Goal: Information Seeking & Learning: Learn about a topic

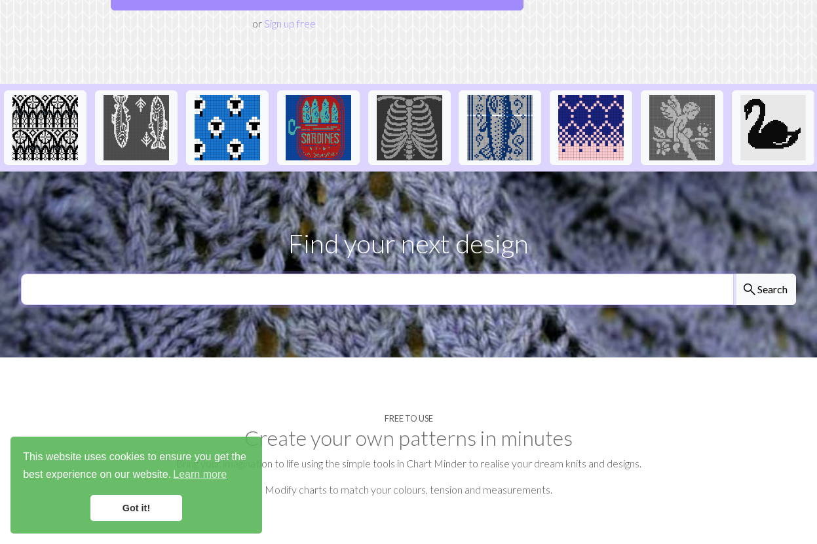
click at [50, 274] on input "text" at bounding box center [377, 289] width 713 height 31
type input "northern rockhoppers head"
click at [761, 274] on button "search Search" at bounding box center [764, 289] width 63 height 31
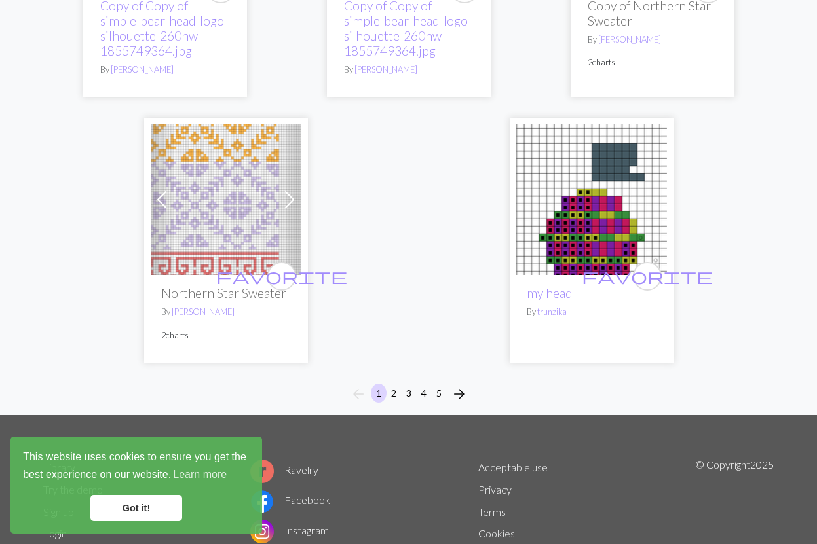
scroll to position [4770, 0]
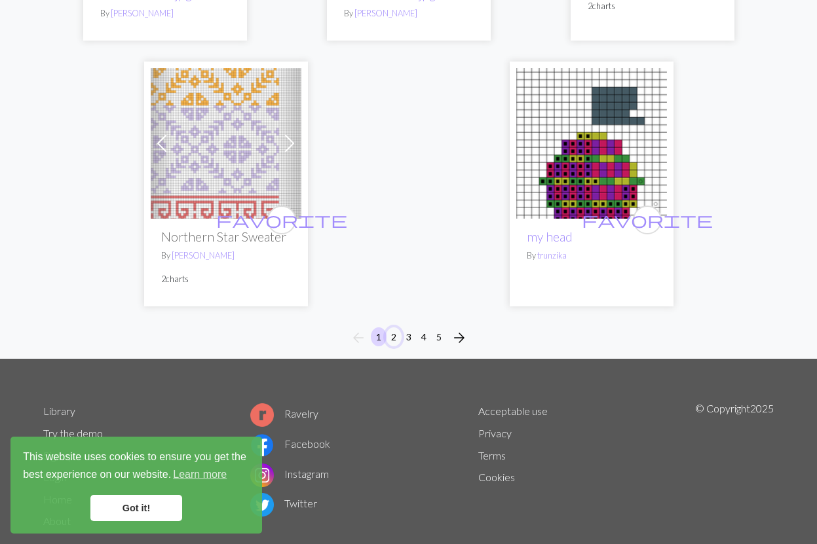
click at [390, 328] on button "2" at bounding box center [394, 337] width 16 height 19
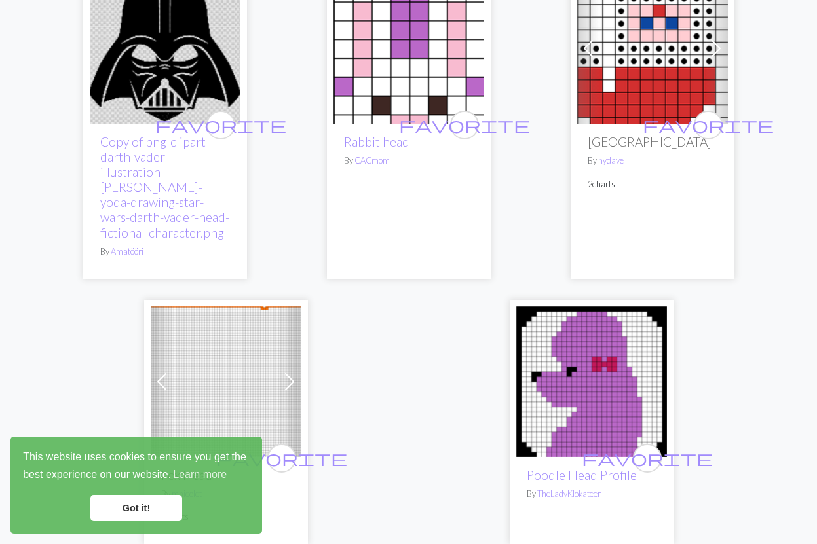
scroll to position [4389, 0]
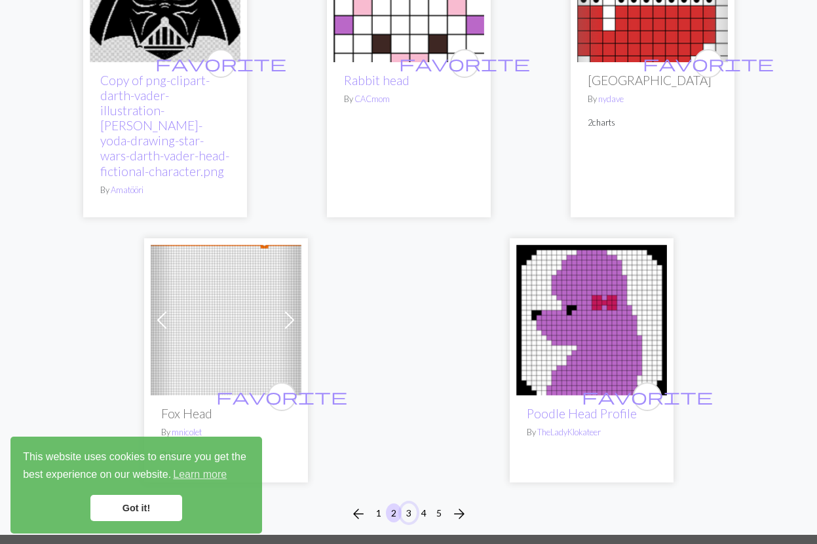
click at [409, 504] on button "3" at bounding box center [409, 513] width 16 height 19
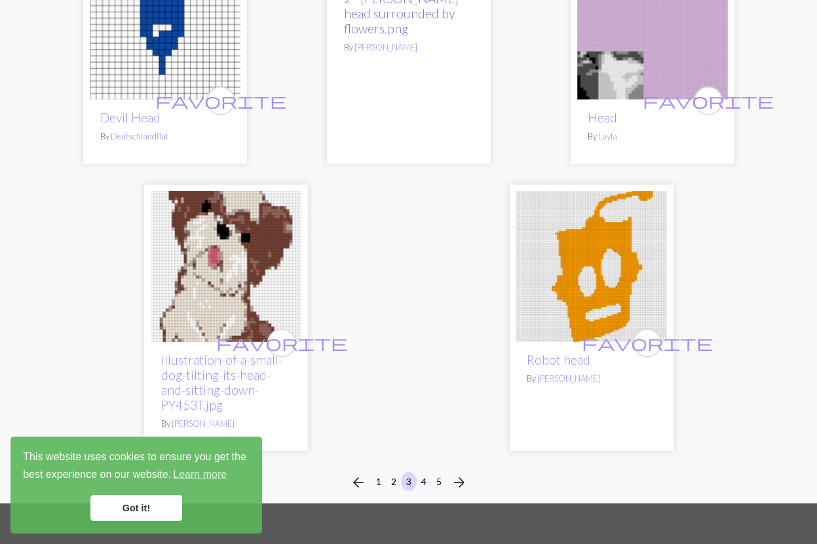
scroll to position [4454, 0]
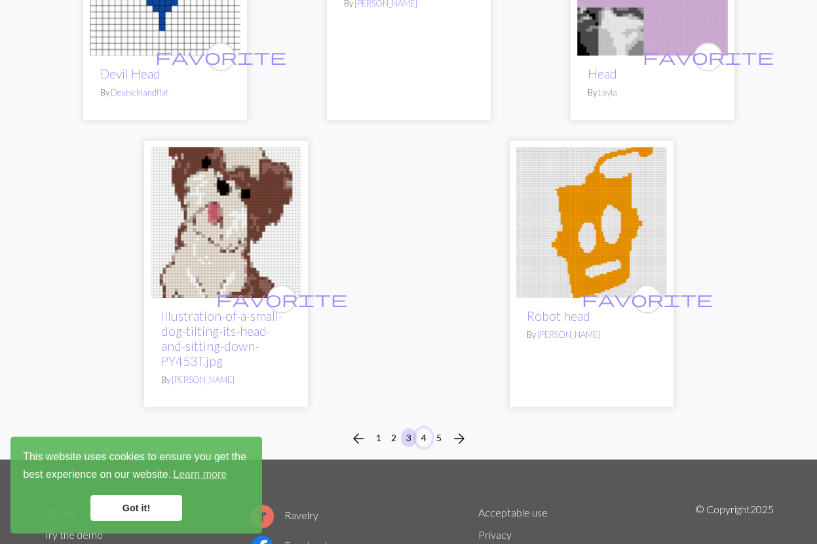
click at [423, 428] on button "4" at bounding box center [424, 437] width 16 height 19
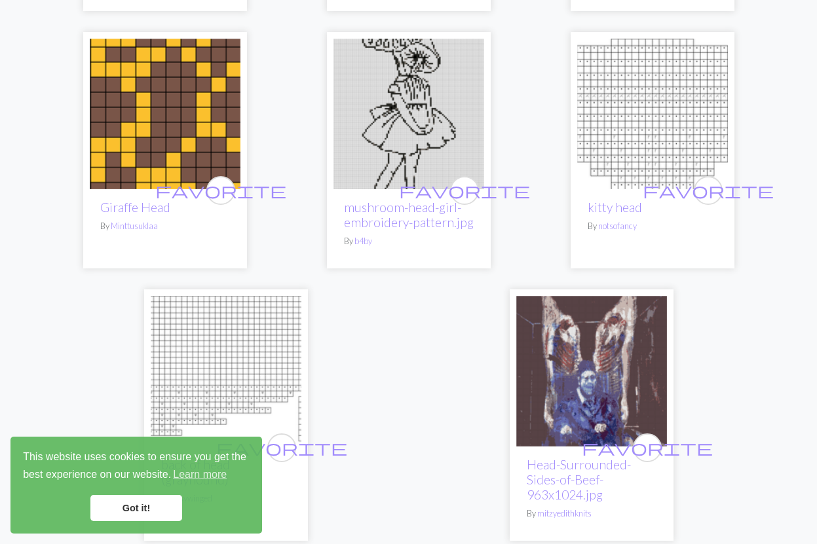
scroll to position [4527, 0]
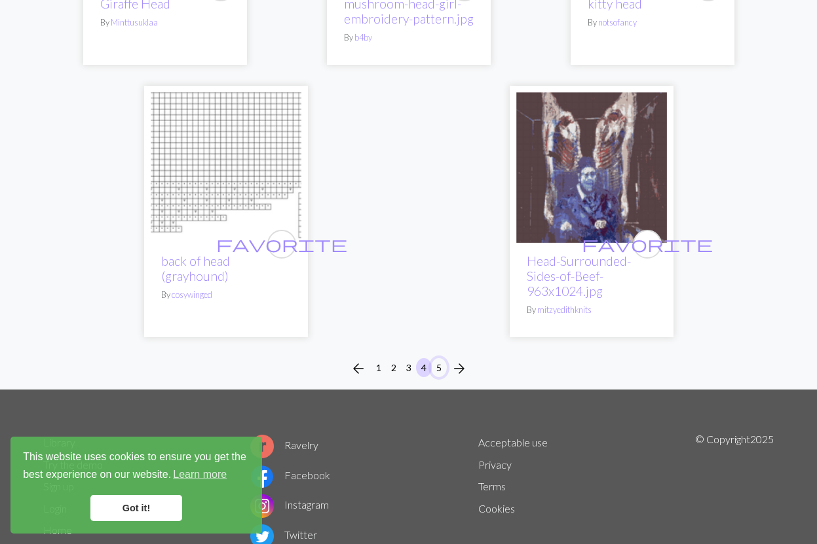
click at [441, 358] on button "5" at bounding box center [439, 367] width 16 height 19
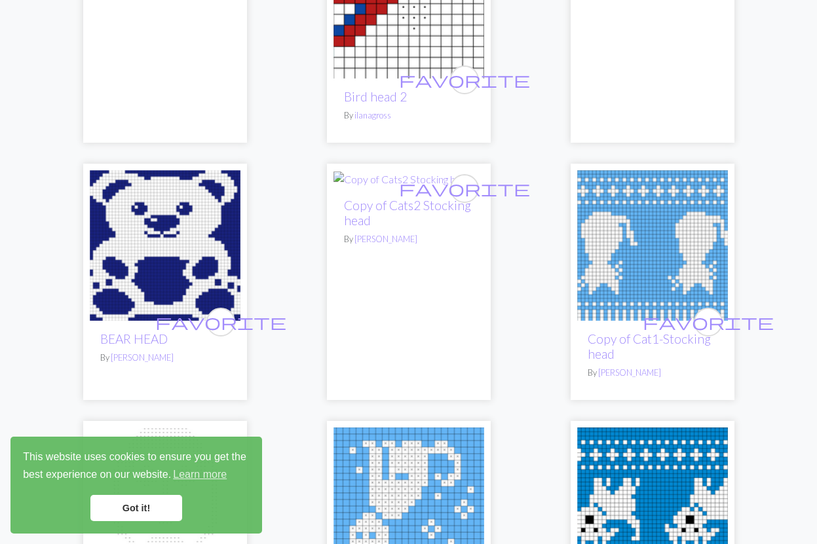
scroll to position [1228, 0]
